Goal: Information Seeking & Learning: Learn about a topic

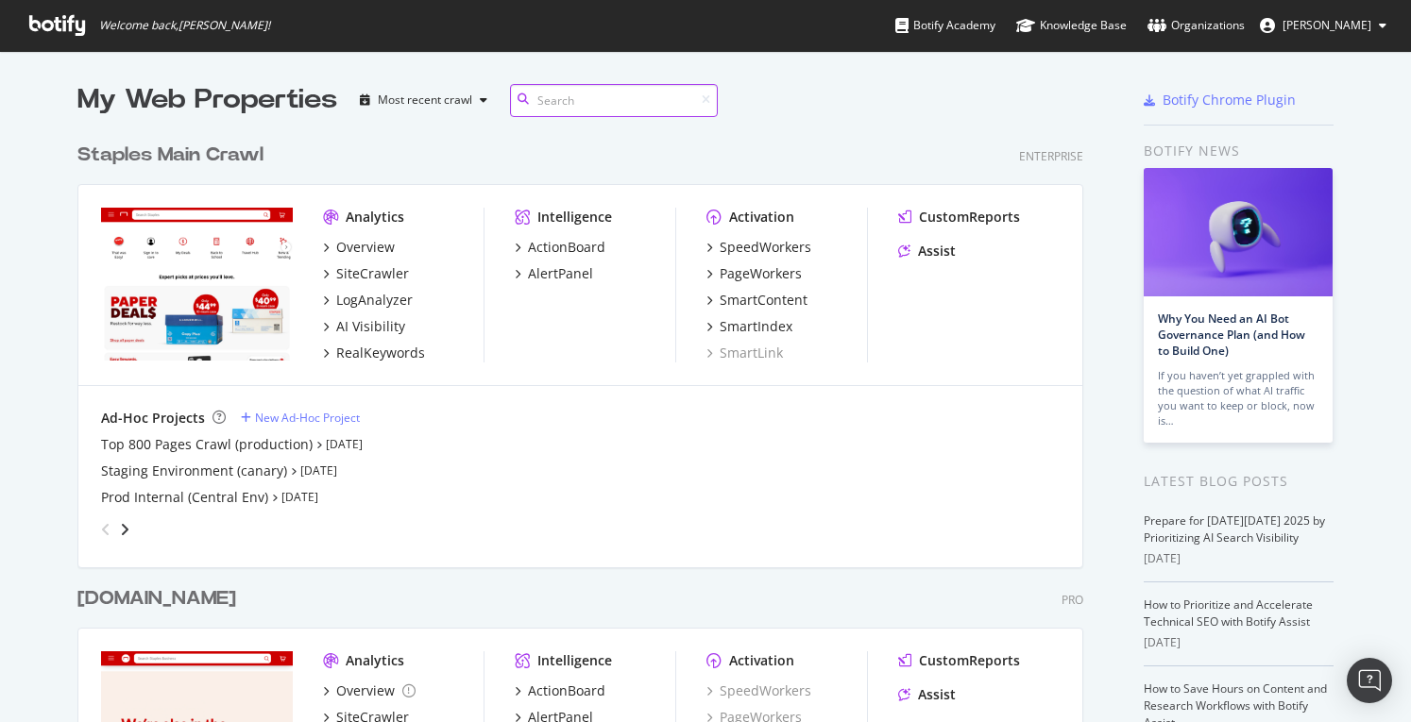
scroll to position [1804, 1006]
click at [731, 242] on div "SpeedWorkers" at bounding box center [766, 247] width 92 height 19
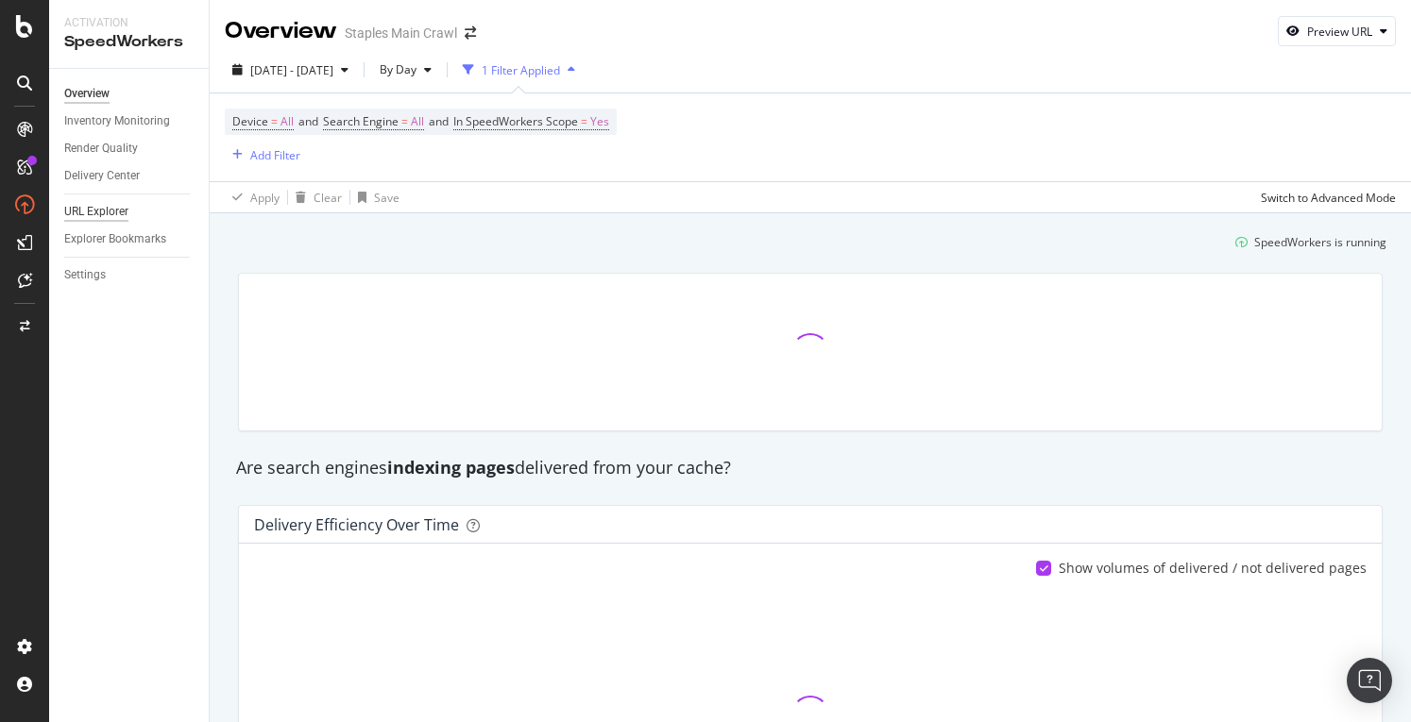
click at [96, 203] on div "URL Explorer" at bounding box center [96, 212] width 64 height 20
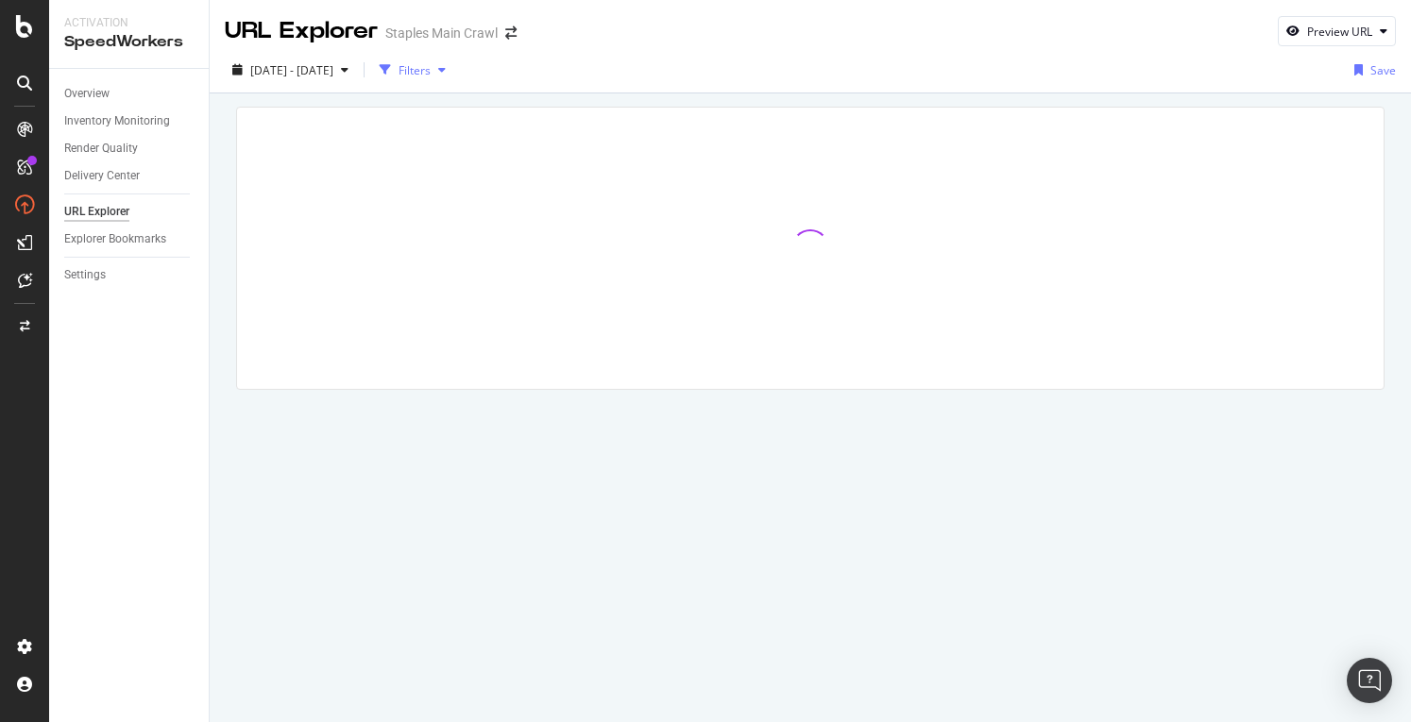
click at [431, 64] on div "Filters" at bounding box center [415, 70] width 32 height 16
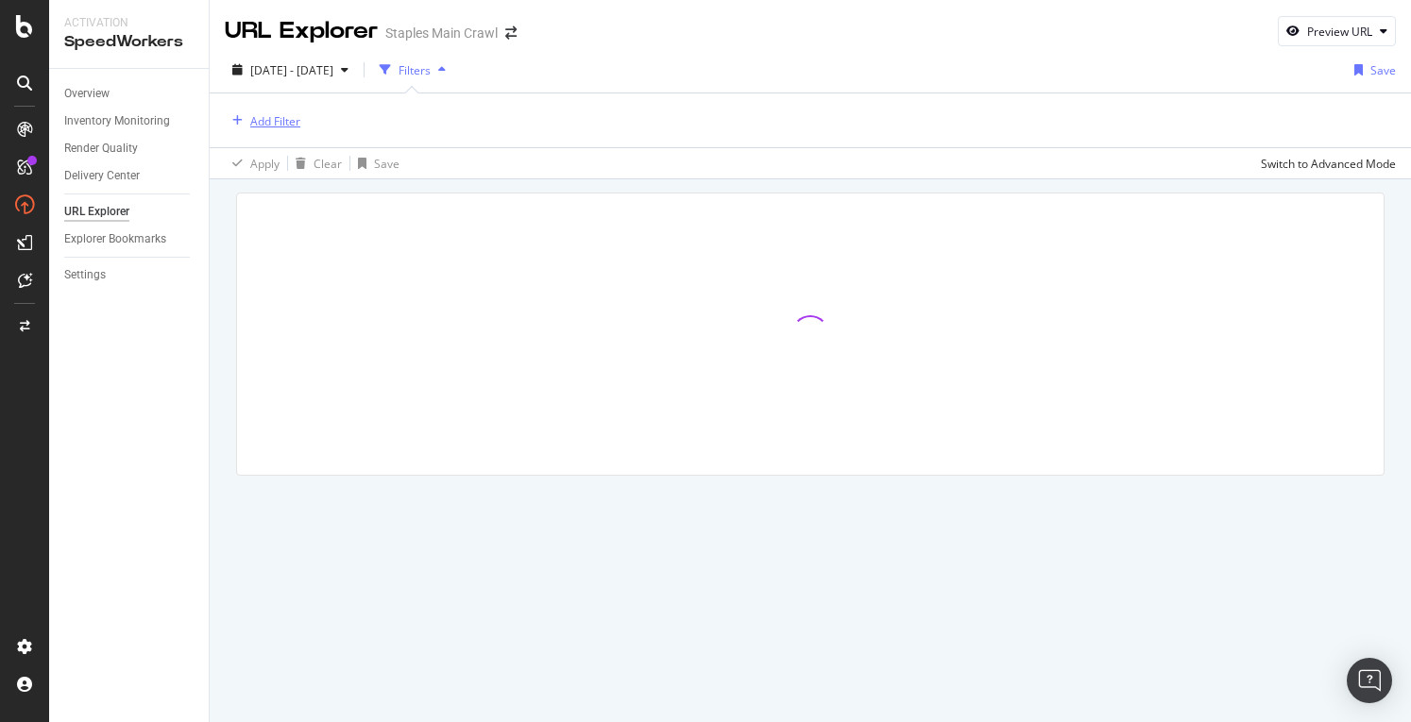
click at [280, 123] on div "Add Filter" at bounding box center [275, 121] width 50 height 16
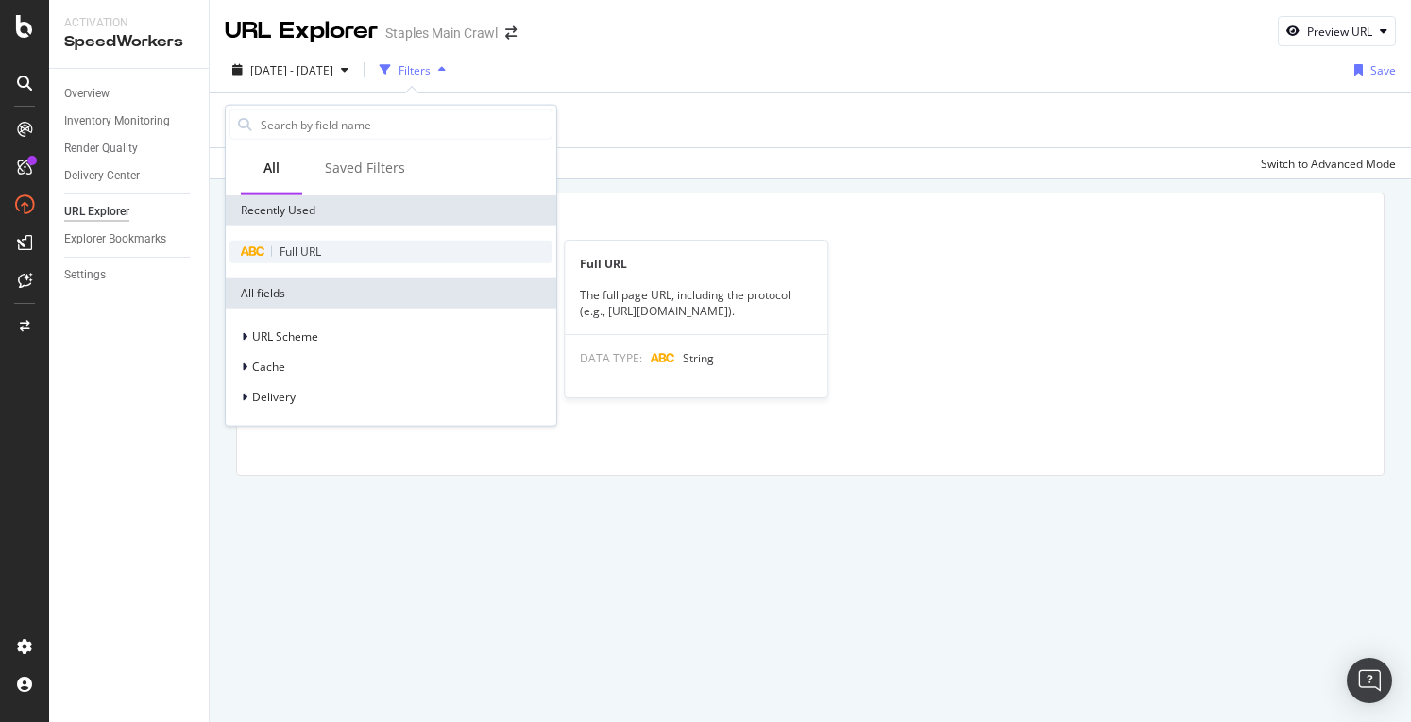
click at [318, 248] on span "Full URL" at bounding box center [301, 252] width 42 height 16
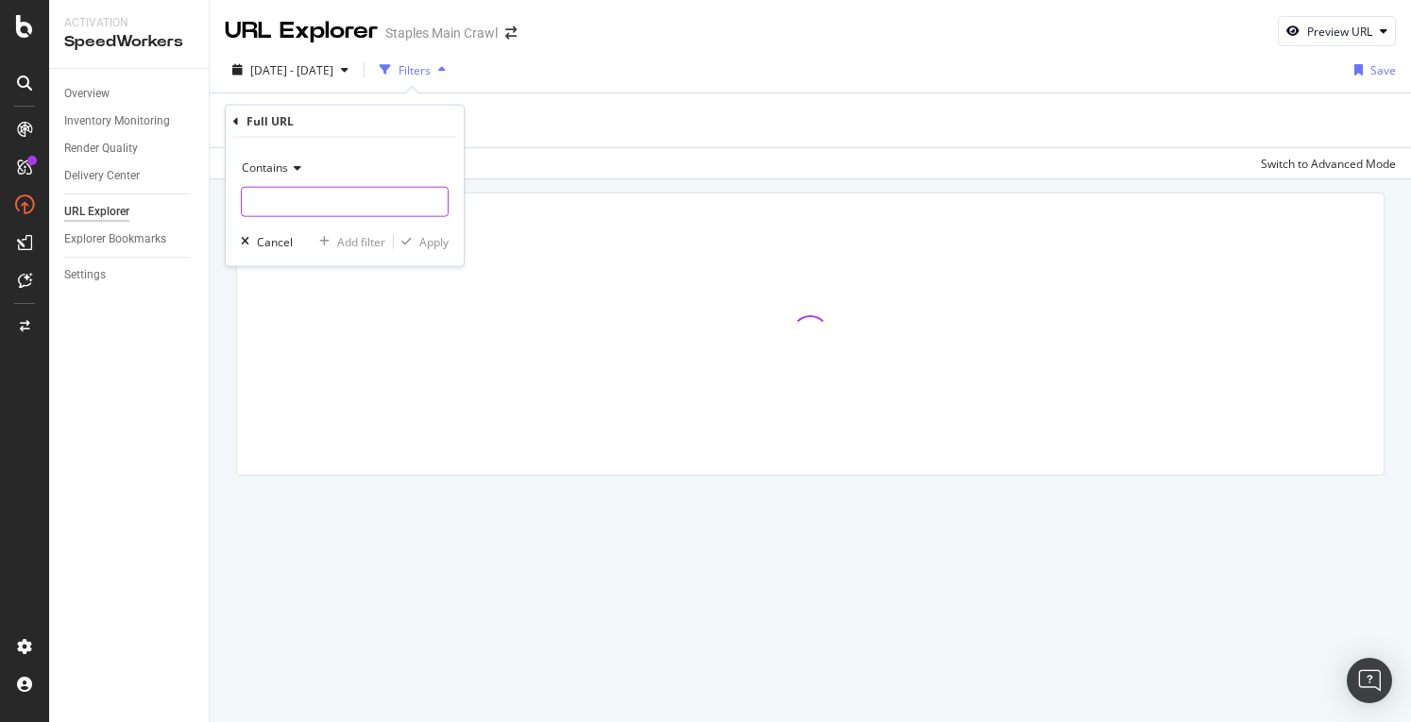
click at [312, 199] on input "text" at bounding box center [345, 202] width 206 height 30
type input "sitemap"
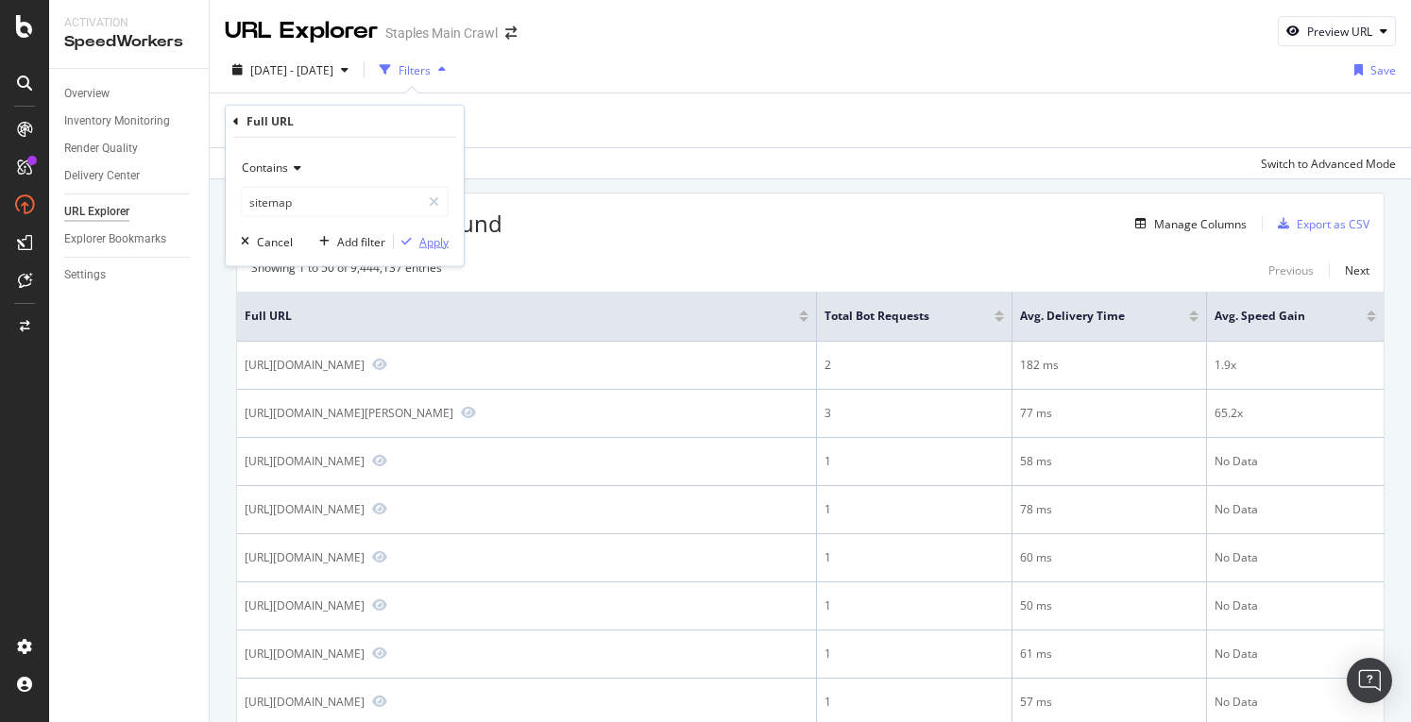
click at [424, 239] on div "Apply" at bounding box center [433, 241] width 29 height 16
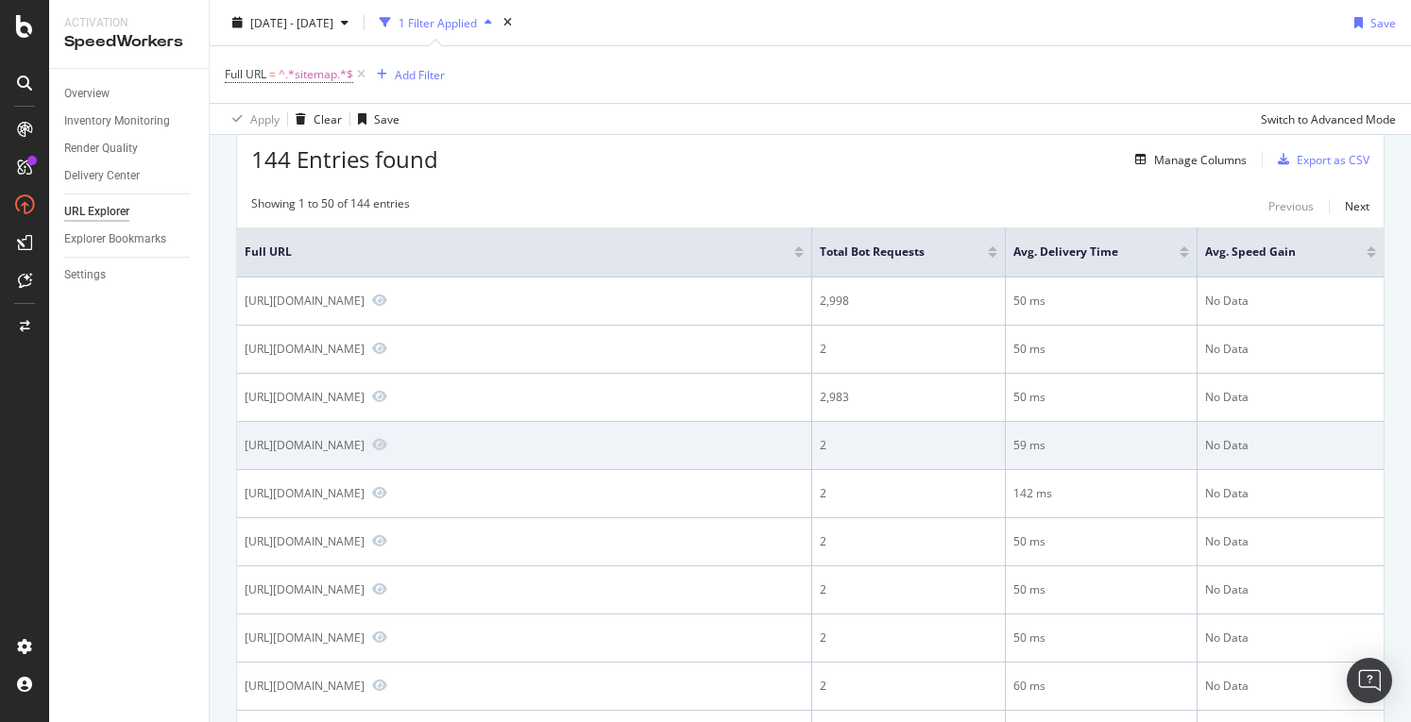
scroll to position [94, 0]
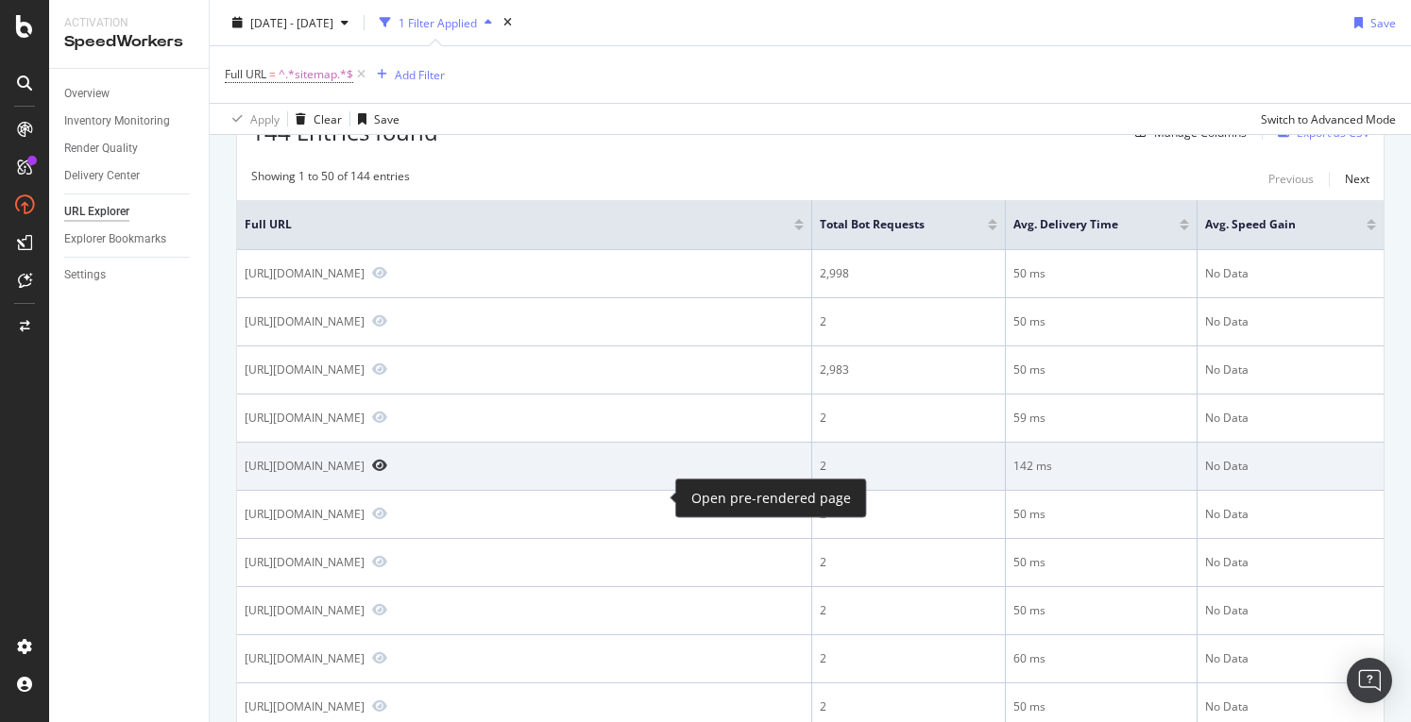
click at [387, 472] on icon "Preview https://www.staples.com/sbd/cre/resources/sitemap/copy-print-center.html" at bounding box center [379, 465] width 15 height 13
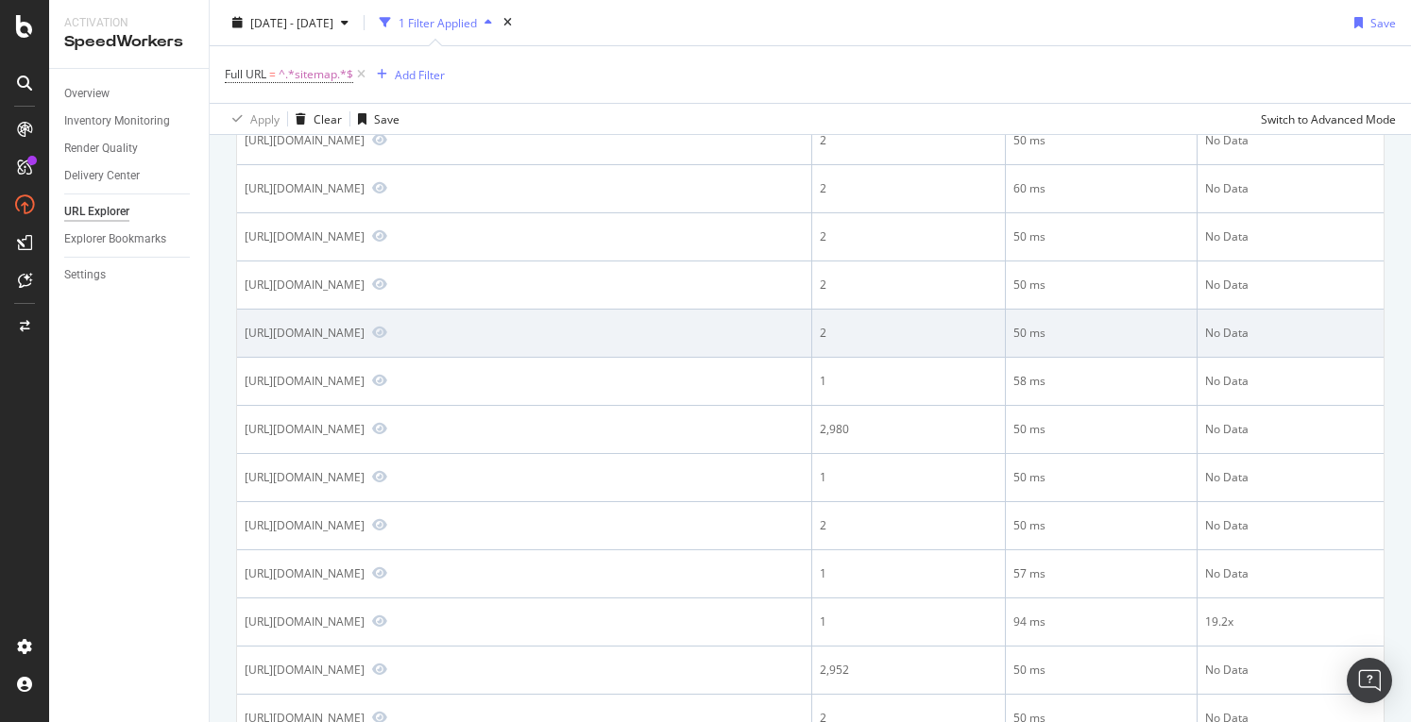
scroll to position [567, 0]
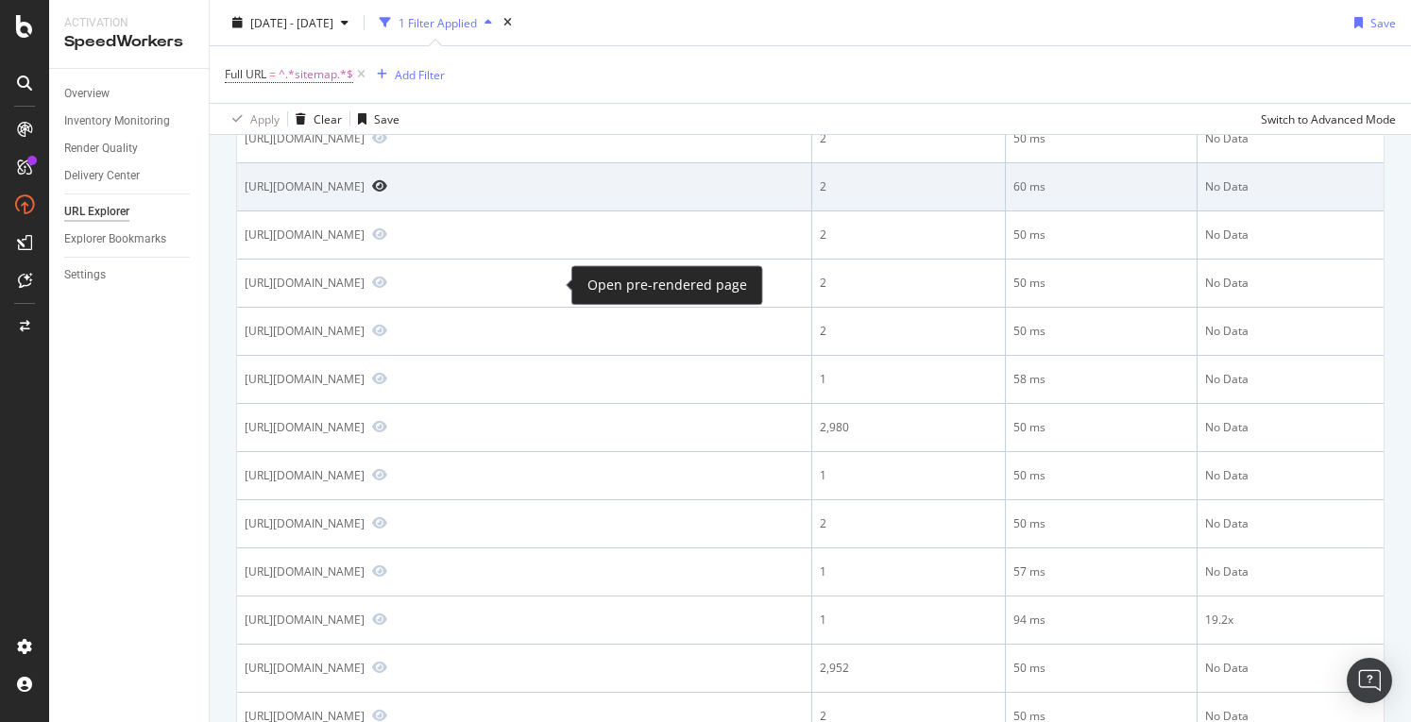
click at [387, 193] on icon "Preview https://www.staples.com/services/printing/sitemap.html" at bounding box center [379, 185] width 15 height 13
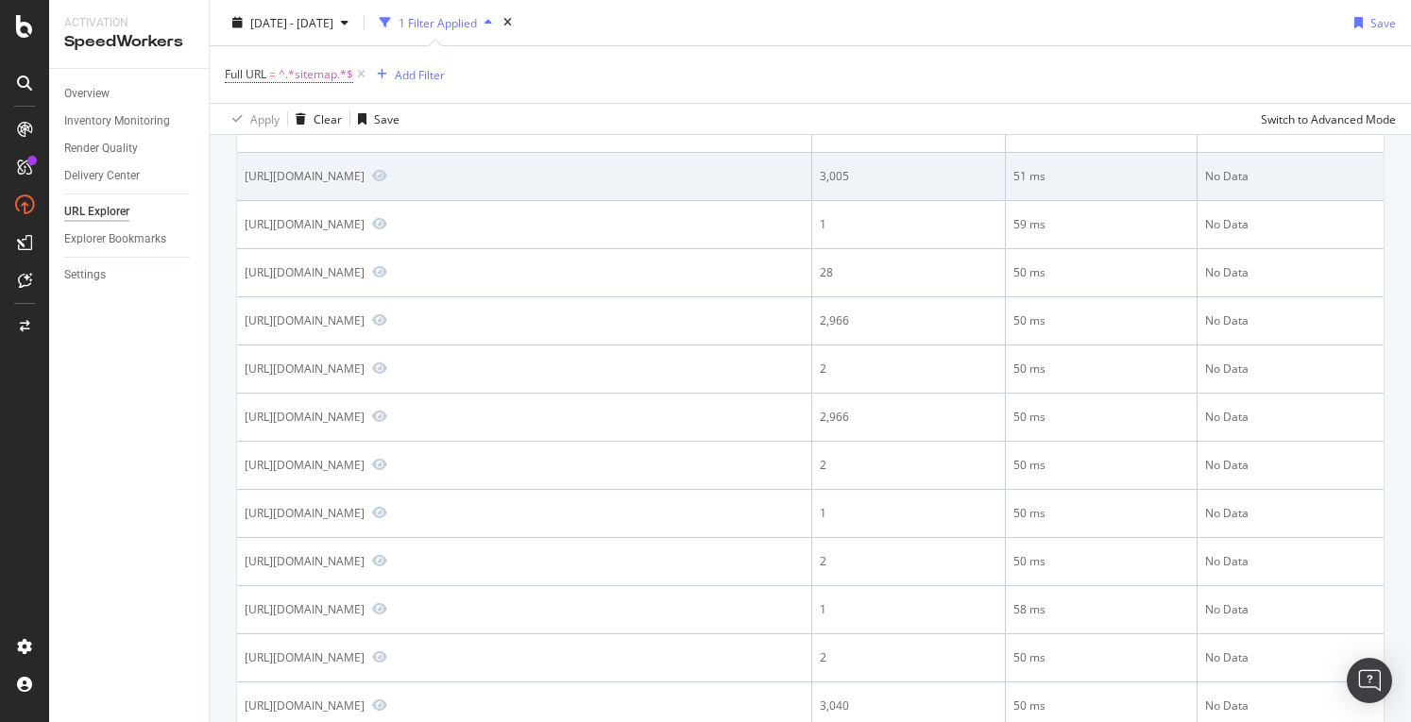
scroll to position [1228, 0]
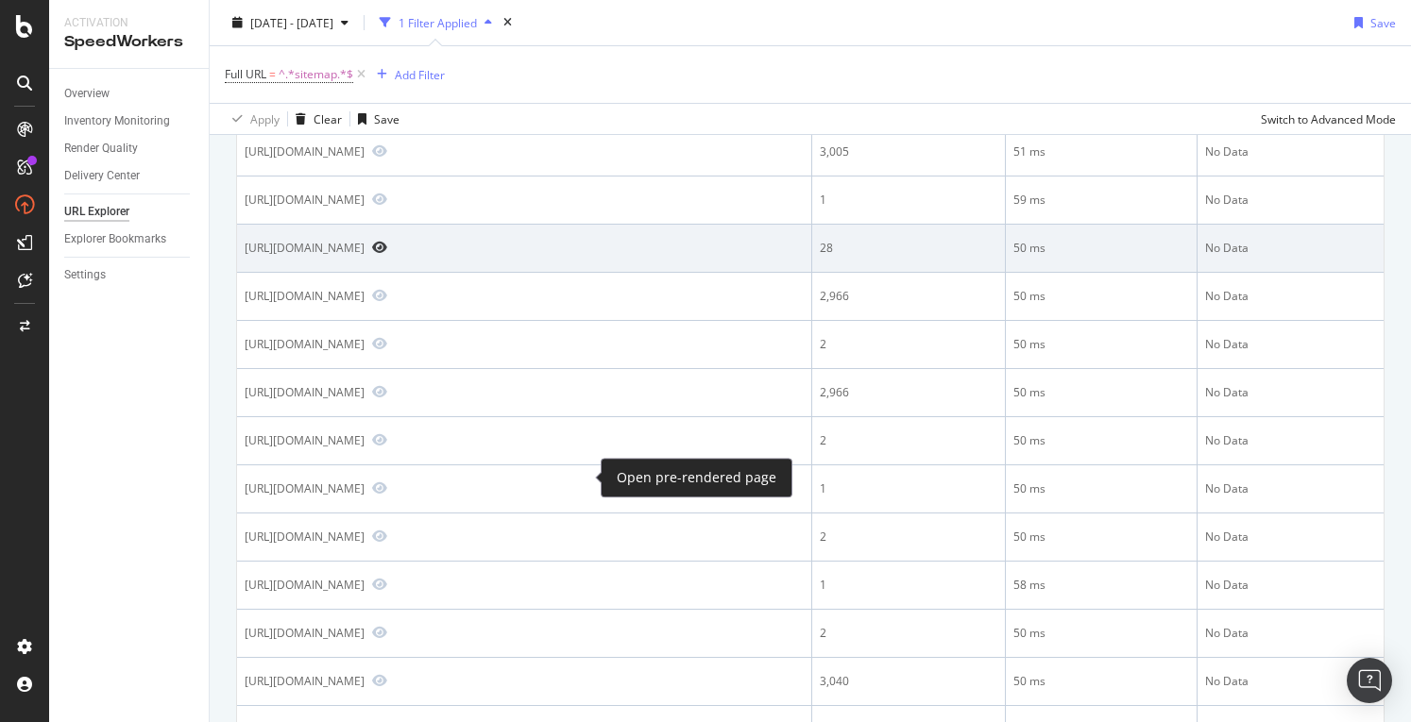
click at [387, 254] on icon "Preview https://www.staples.com/sitemap/stores-print-sitemap.xml.gz" at bounding box center [379, 247] width 15 height 13
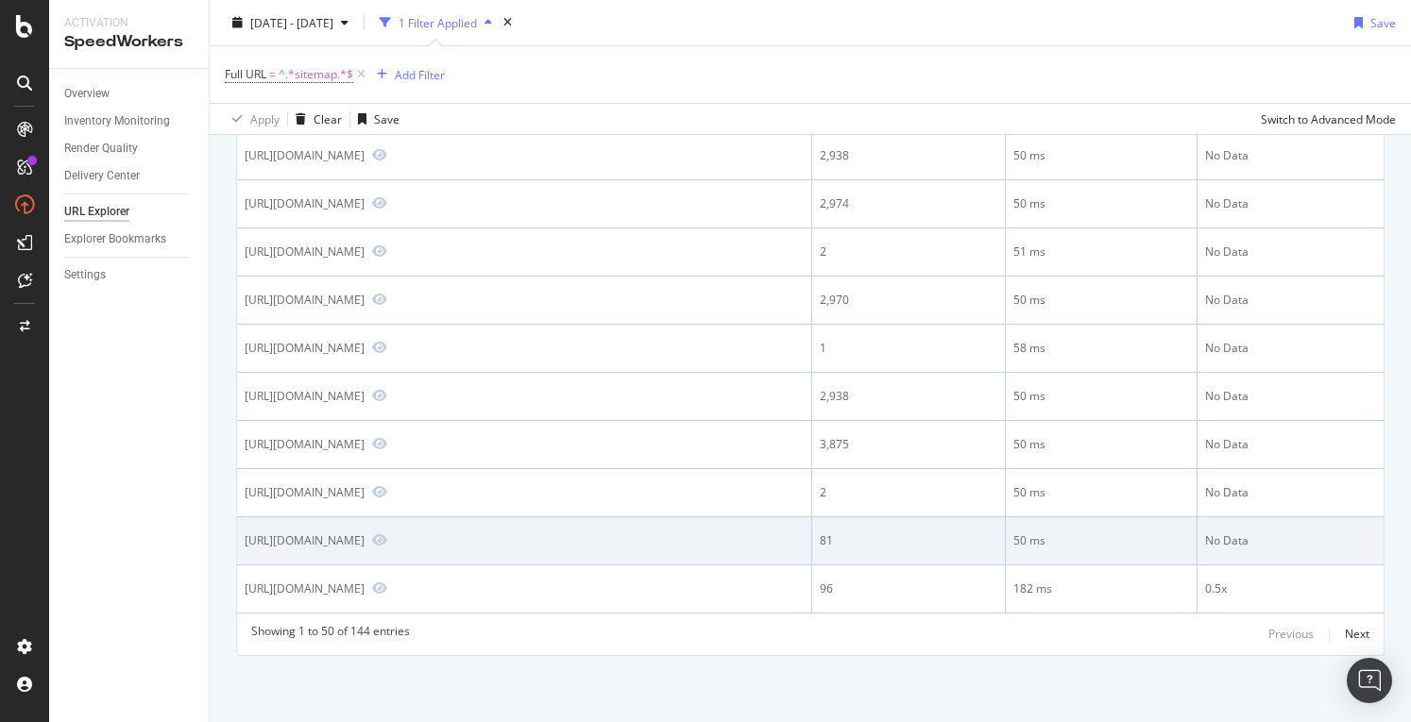
scroll to position [2767, 0]
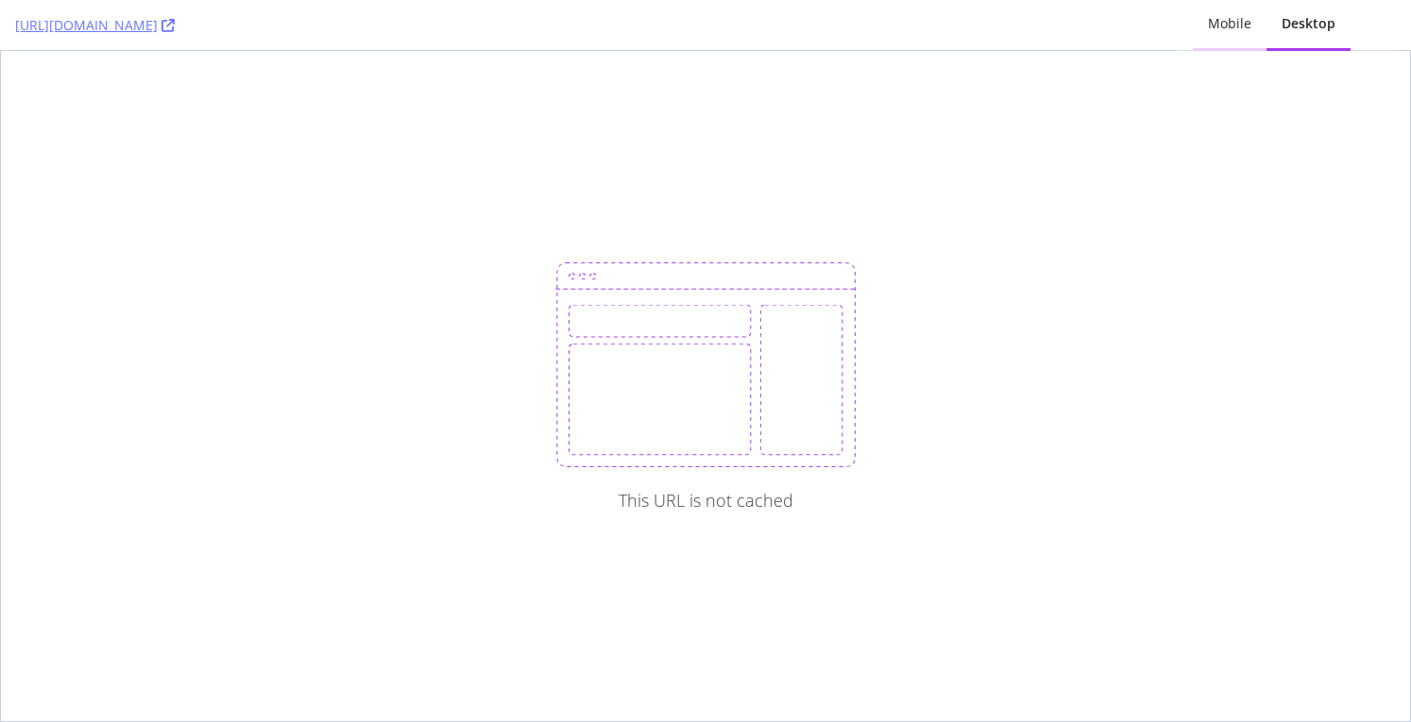
click at [1233, 31] on div "Mobile" at bounding box center [1229, 23] width 43 height 19
click at [1226, 27] on div "Mobile" at bounding box center [1229, 23] width 43 height 19
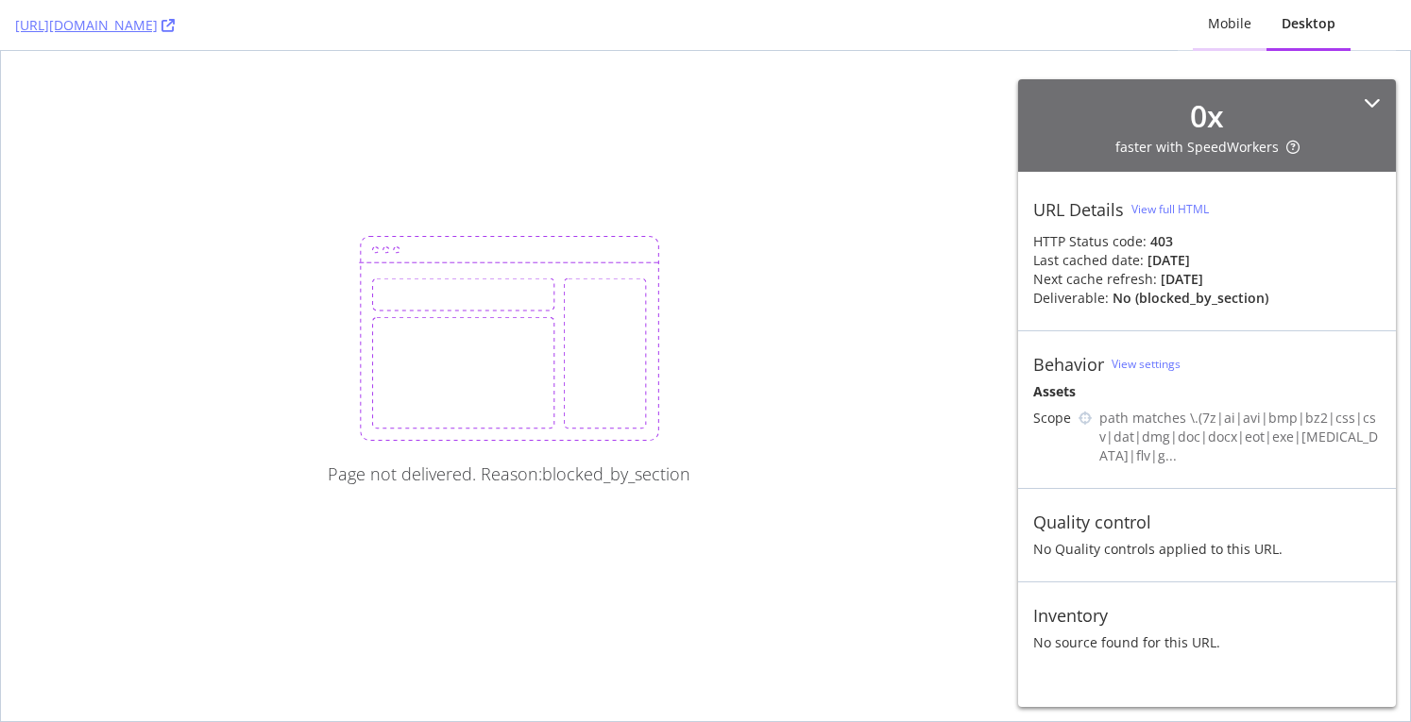
click at [1234, 20] on div "Mobile" at bounding box center [1229, 23] width 43 height 19
